Goal: Find specific page/section: Find specific page/section

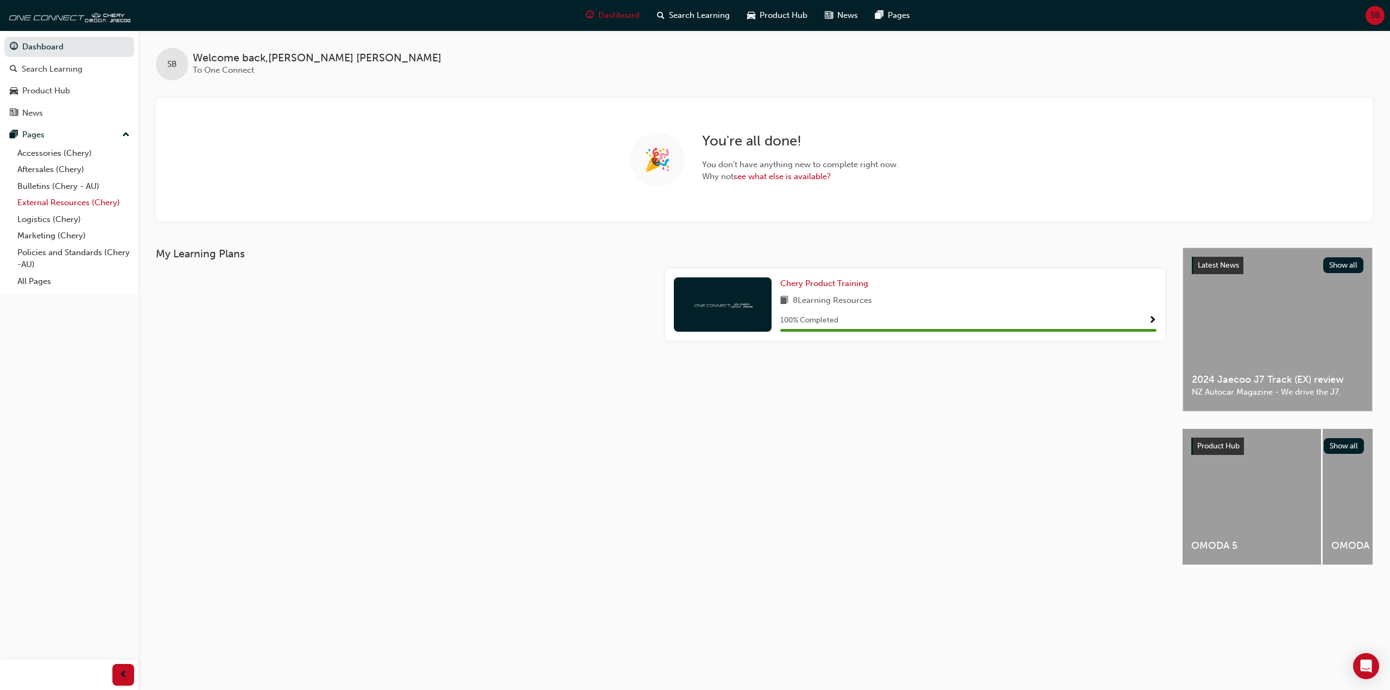
click at [56, 204] on link "External Resources (Chery)" at bounding box center [73, 202] width 121 height 17
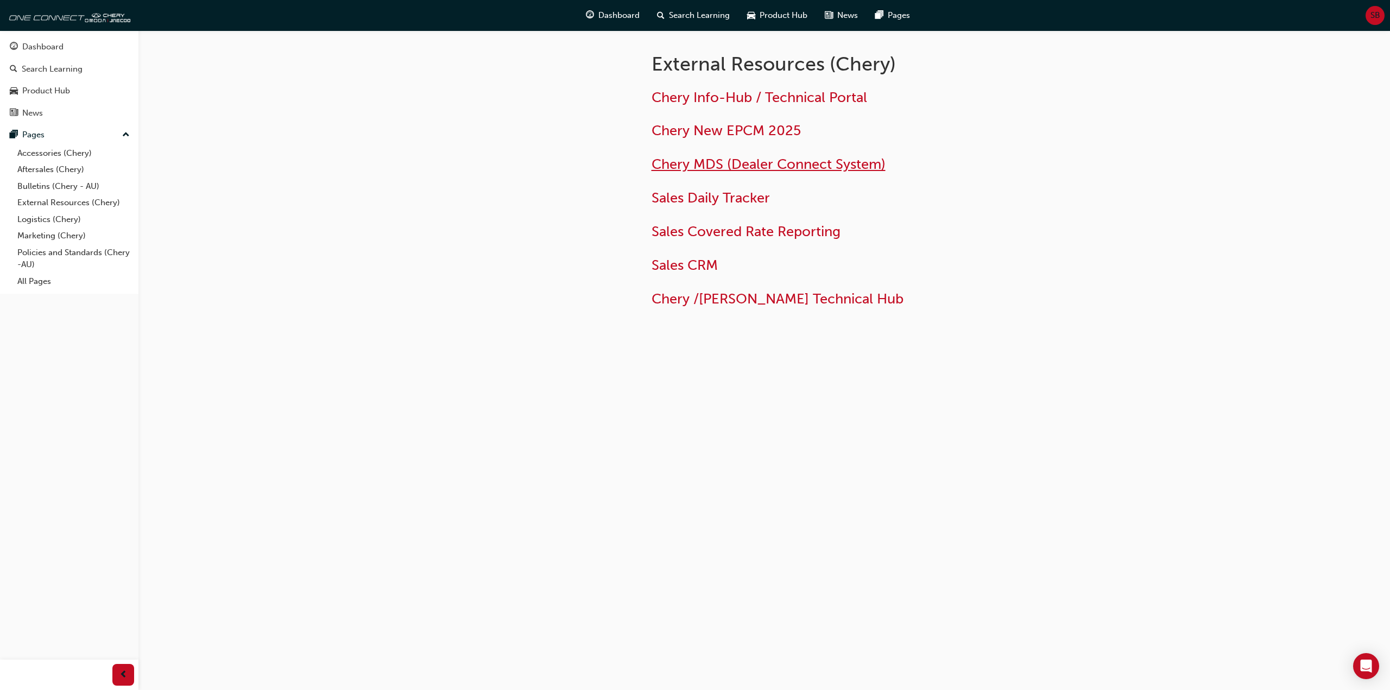
click at [738, 166] on span "Chery MDS (Dealer Connect System)" at bounding box center [769, 164] width 234 height 17
